Goal: Task Accomplishment & Management: Manage account settings

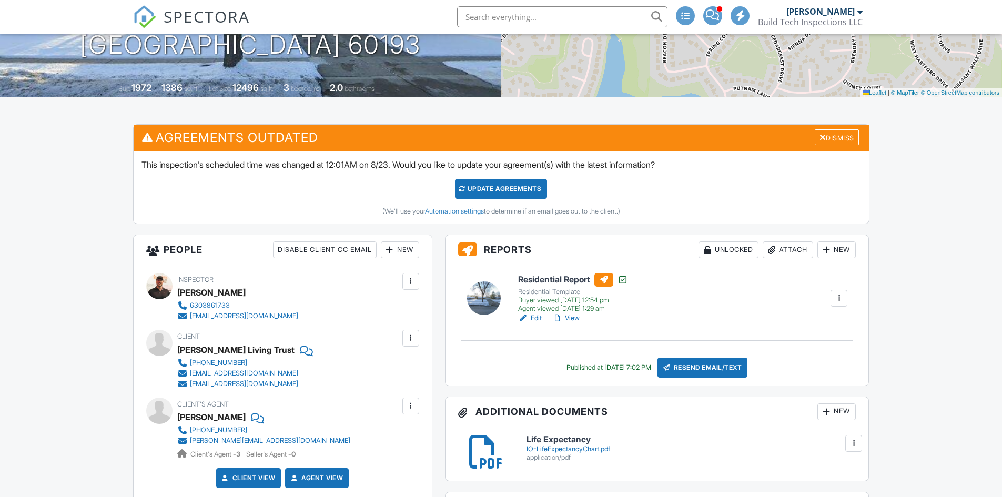
scroll to position [182, 0]
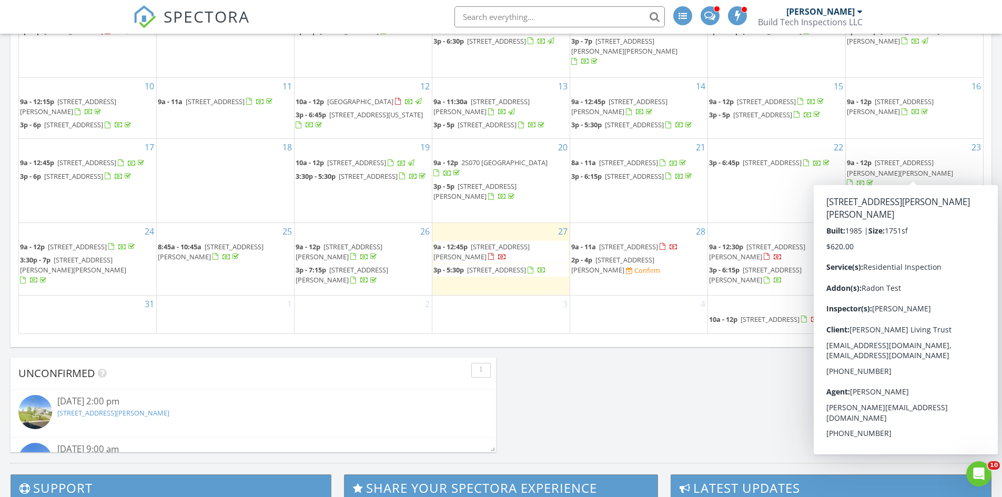
click at [884, 164] on span "1703 Larson Ave, St. Charles 60174" at bounding box center [900, 167] width 106 height 19
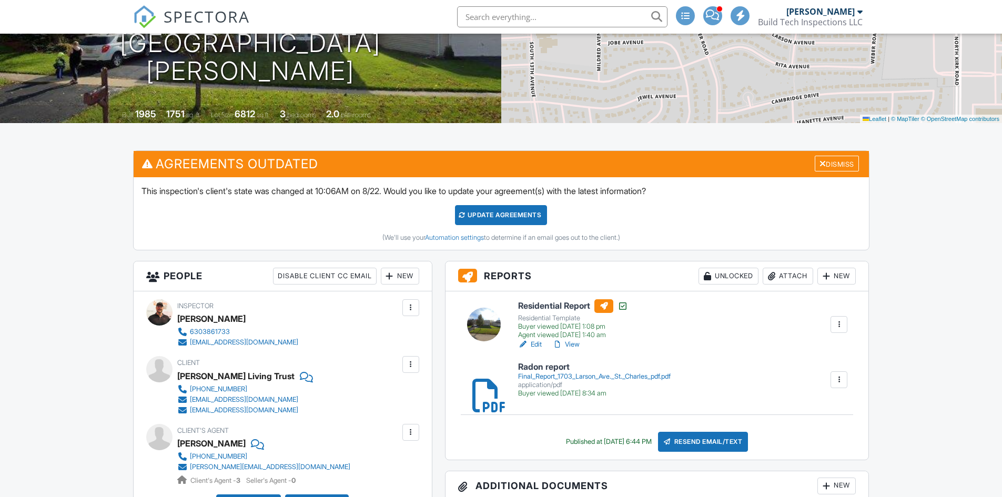
scroll to position [158, 0]
click at [578, 342] on link "View" at bounding box center [565, 344] width 27 height 11
